Goal: Task Accomplishment & Management: Complete application form

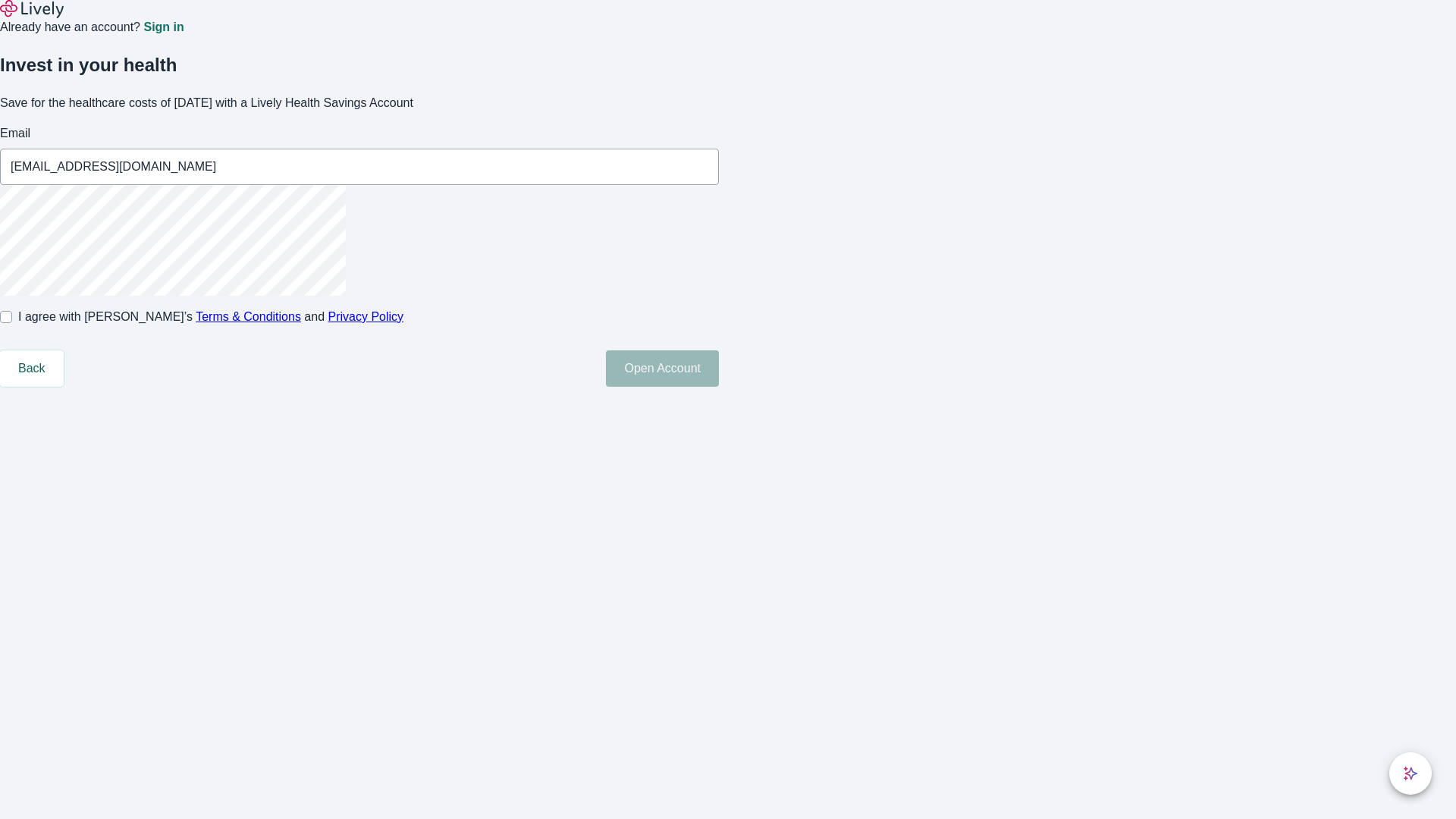
click at [12, 323] on input "I agree with Lively’s Terms & Conditions and Privacy Policy" at bounding box center [5, 316] width 12 height 12
checkbox input "true"
click at [719, 387] on button "Open Account" at bounding box center [662, 368] width 113 height 36
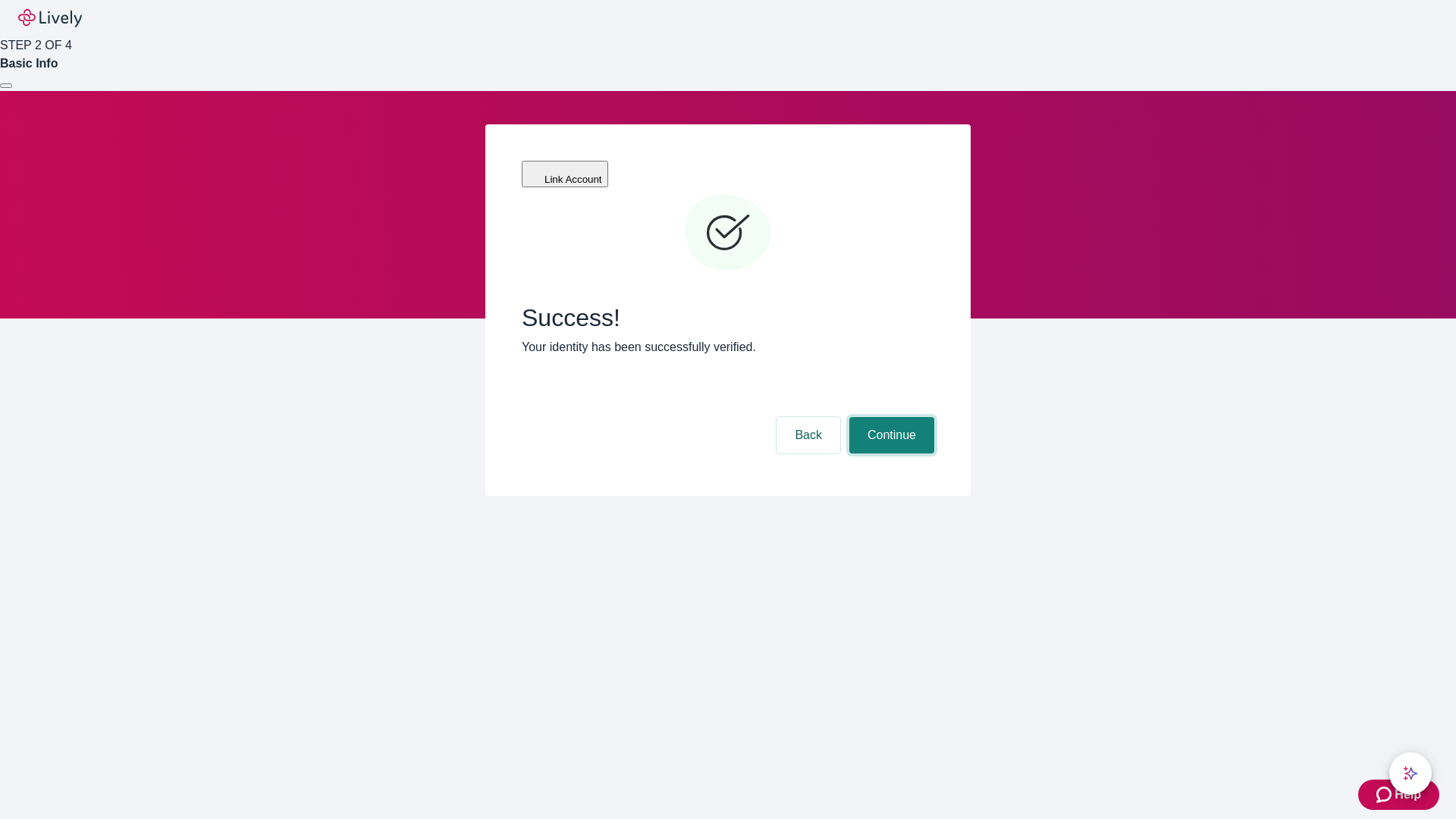
click at [889, 417] on button "Continue" at bounding box center [892, 435] width 85 height 36
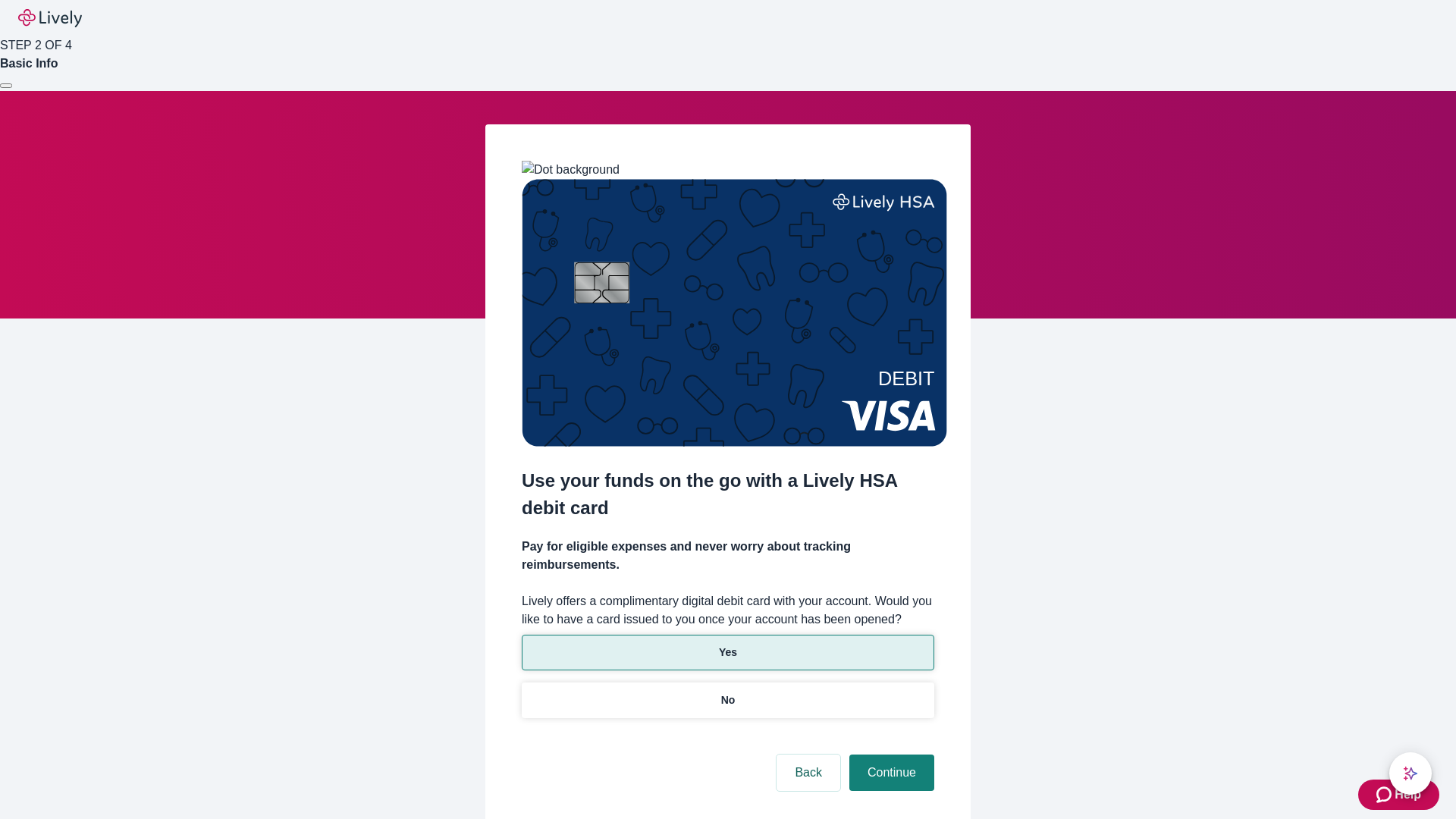
click at [727, 644] on p "Yes" at bounding box center [728, 652] width 18 height 16
click at [889, 754] on button "Continue" at bounding box center [892, 772] width 85 height 36
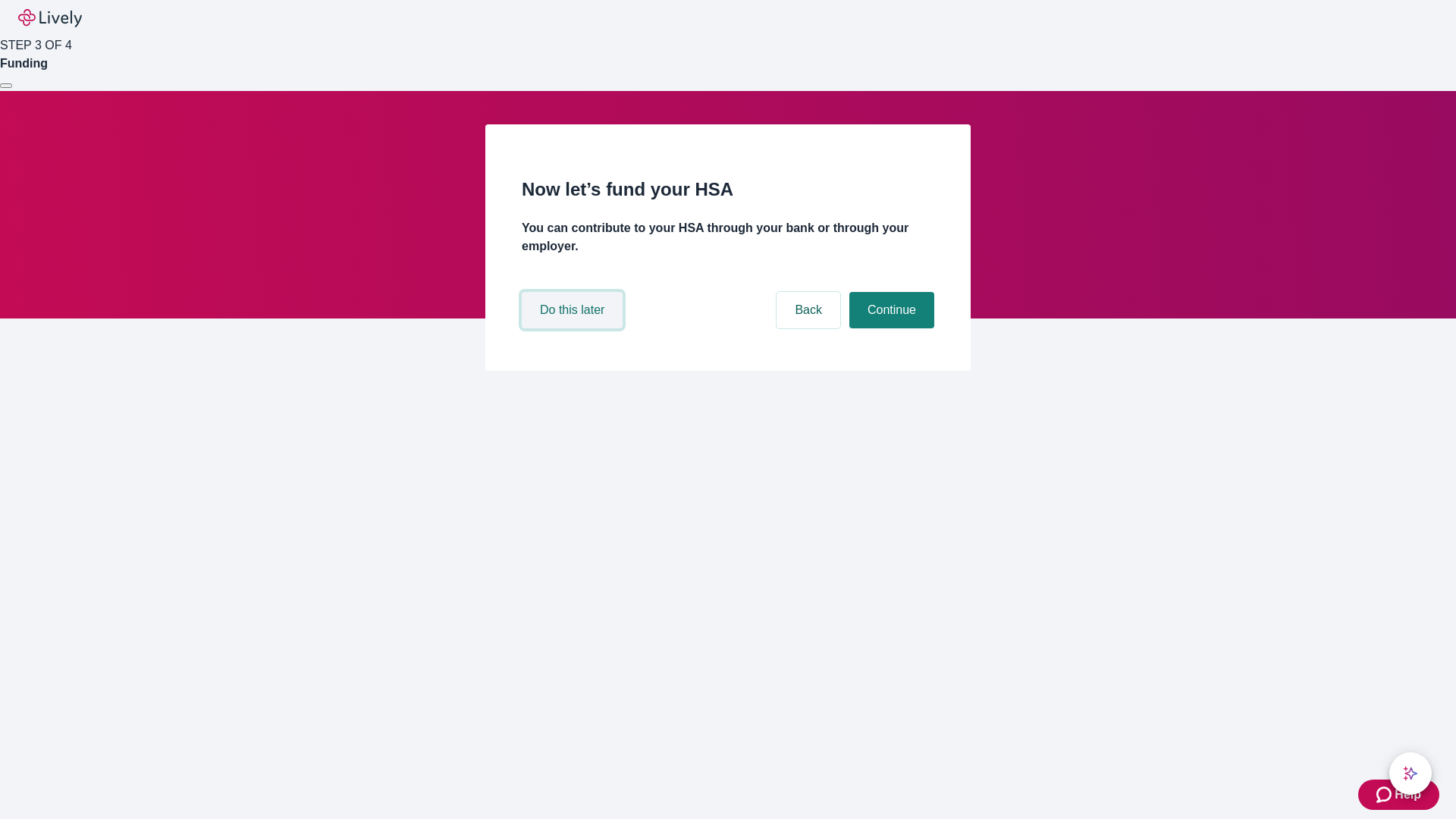
click at [574, 328] on button "Do this later" at bounding box center [572, 310] width 101 height 36
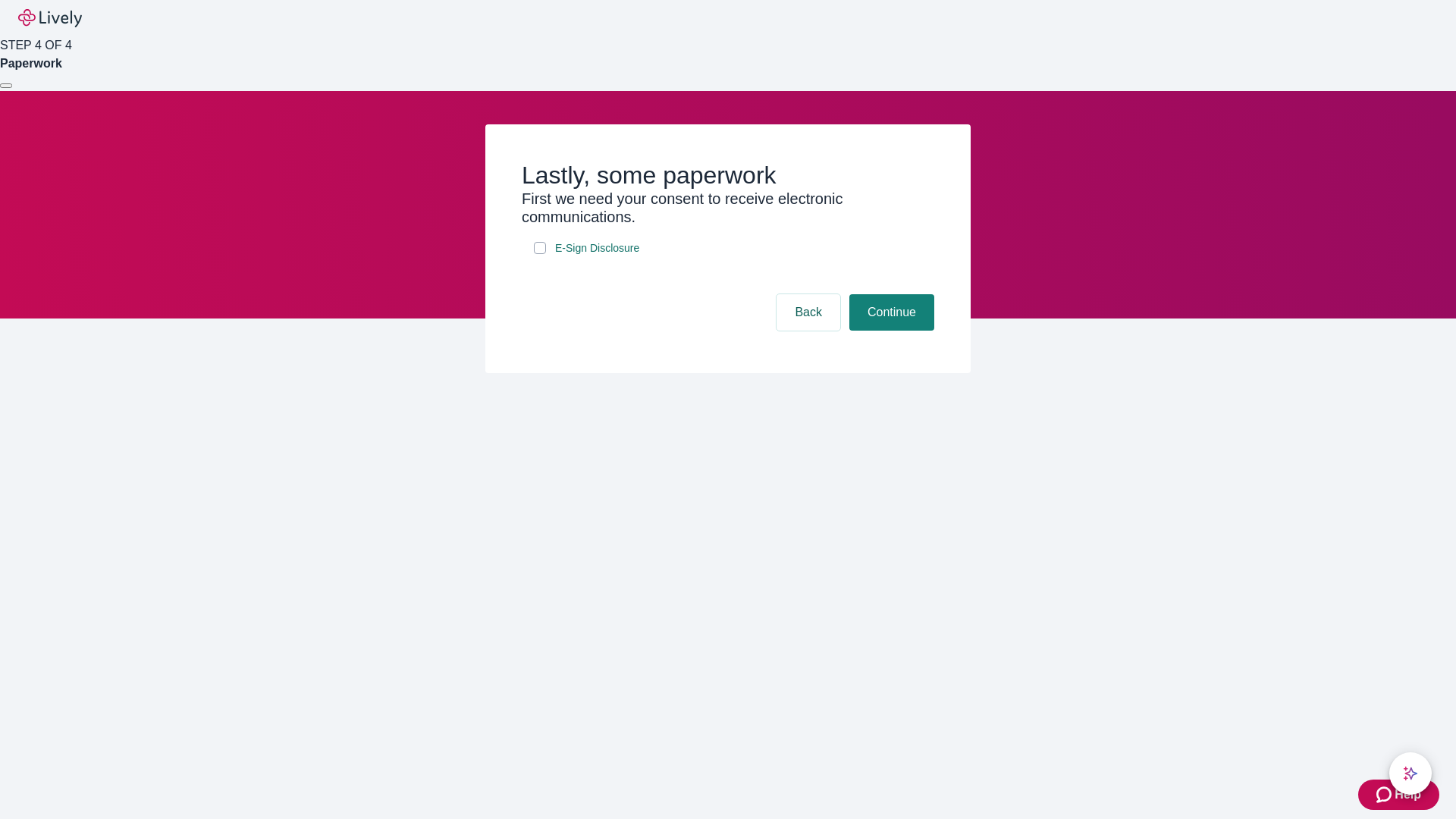
click at [540, 254] on input "E-Sign Disclosure" at bounding box center [539, 248] width 12 height 12
checkbox input "true"
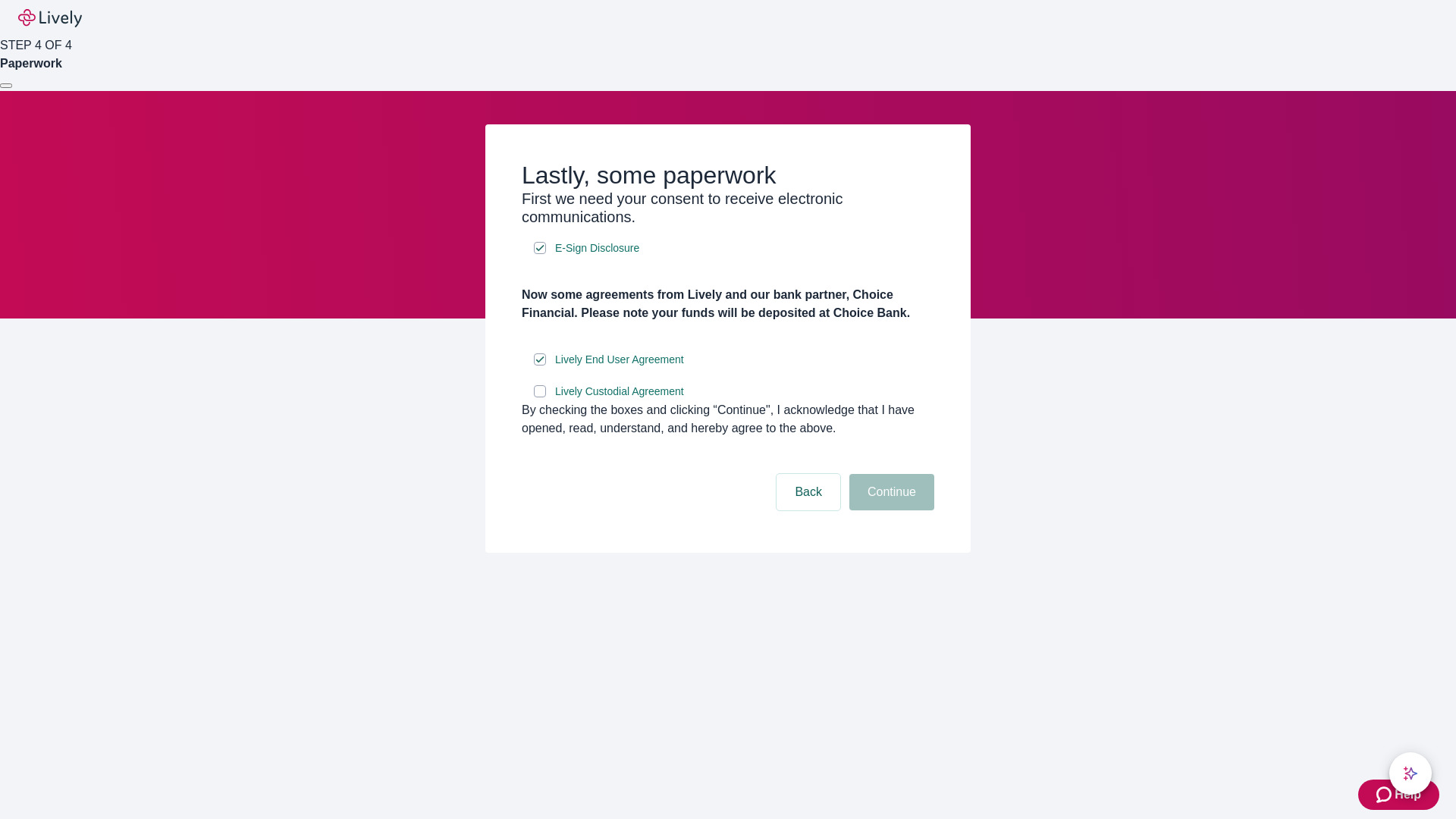
click at [540, 397] on input "Lively Custodial Agreement" at bounding box center [539, 391] width 12 height 12
checkbox input "true"
click at [889, 510] on button "Continue" at bounding box center [892, 492] width 85 height 36
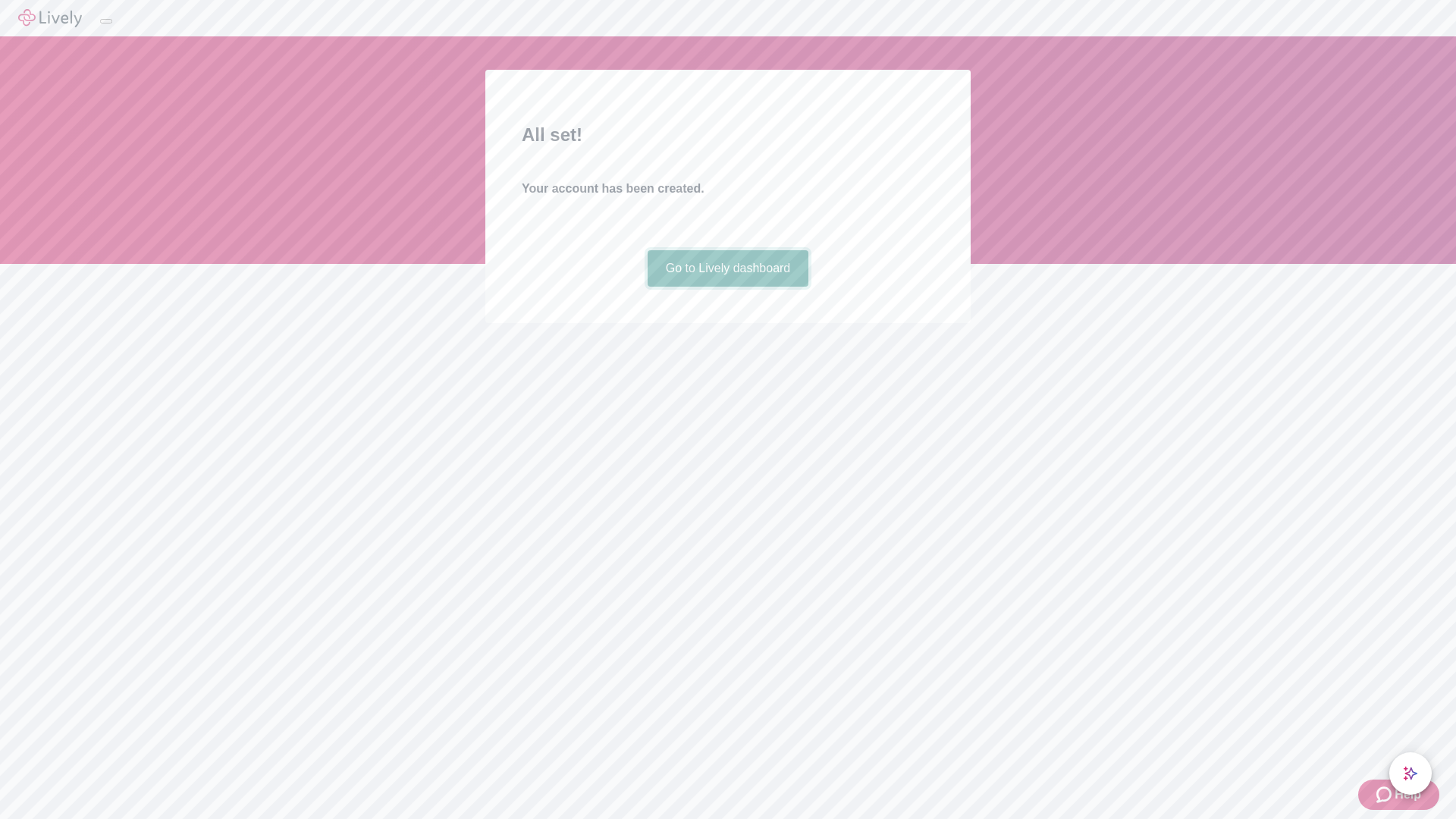
click at [727, 286] on link "Go to Lively dashboard" at bounding box center [728, 268] width 161 height 36
